Goal: Information Seeking & Learning: Learn about a topic

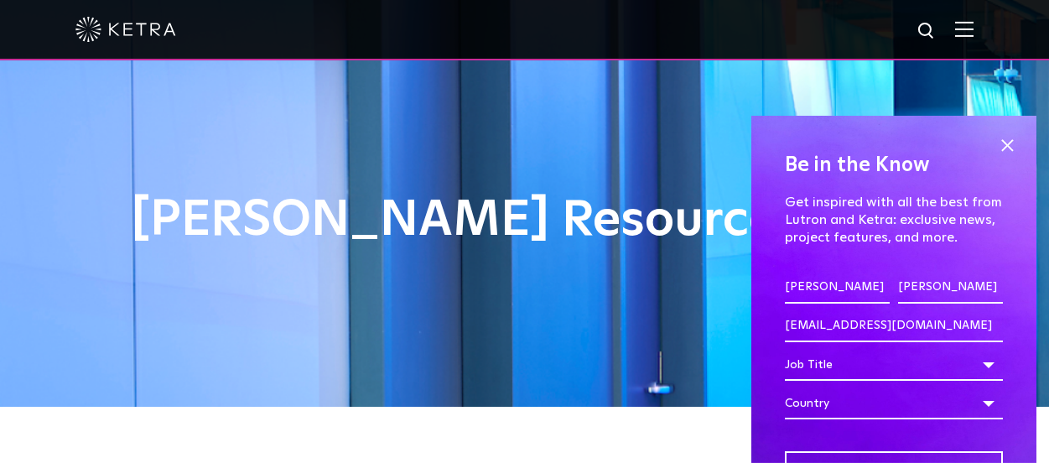
select select "Facility Manager"
select select "[GEOGRAPHIC_DATA]"
select select "Facility Manager"
select select "[GEOGRAPHIC_DATA]"
click at [639, 138] on div "[PERSON_NAME] Resources" at bounding box center [524, 203] width 1049 height 407
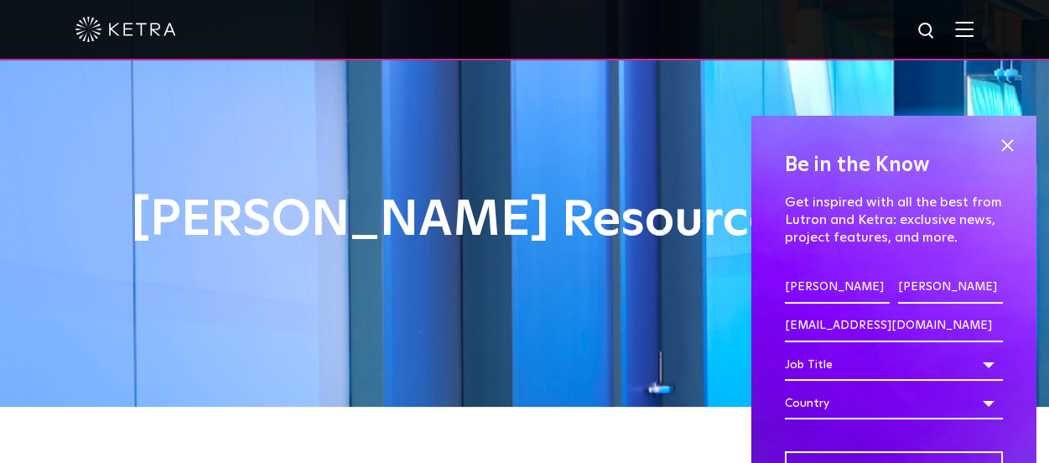
click at [567, 190] on div "[PERSON_NAME] Resources" at bounding box center [524, 203] width 1049 height 407
click at [994, 143] on span at bounding box center [1006, 144] width 25 height 25
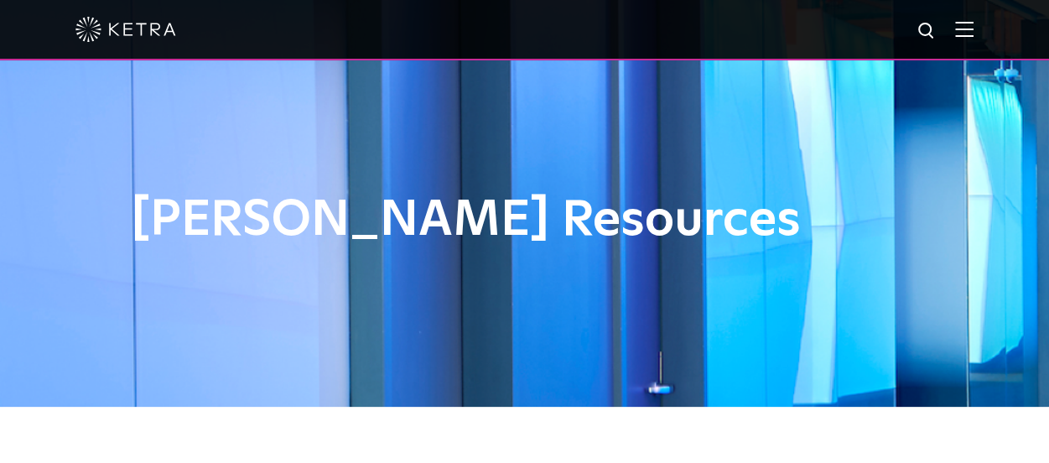
click at [654, 195] on h1 "[PERSON_NAME] Resources" at bounding box center [525, 220] width 788 height 55
click at [661, 164] on div "[PERSON_NAME] Resources" at bounding box center [524, 203] width 1049 height 407
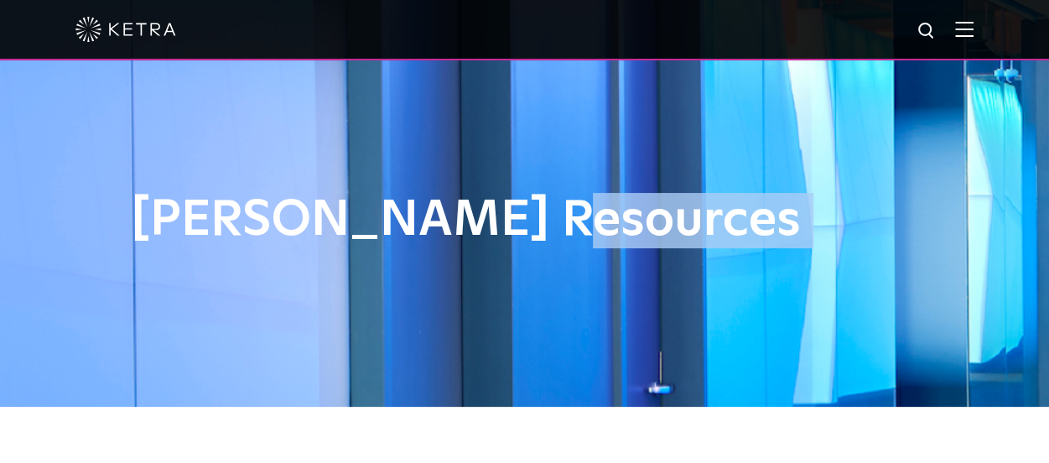
click at [661, 164] on div "[PERSON_NAME] Resources" at bounding box center [524, 203] width 1049 height 407
